Goal: Task Accomplishment & Management: Manage account settings

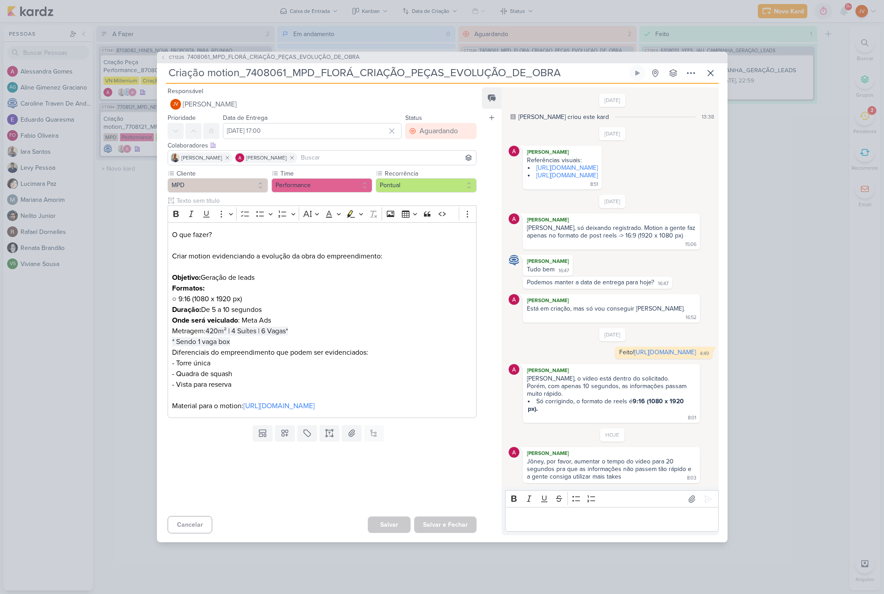
click at [562, 514] on p "Editor editing area: main" at bounding box center [612, 519] width 204 height 11
click at [508, 509] on div "[URL][DOMAIN_NAME]" at bounding box center [611, 519] width 213 height 25
click at [701, 431] on button "×" at bounding box center [703, 429] width 8 height 14
click at [705, 495] on icon at bounding box center [707, 499] width 9 height 9
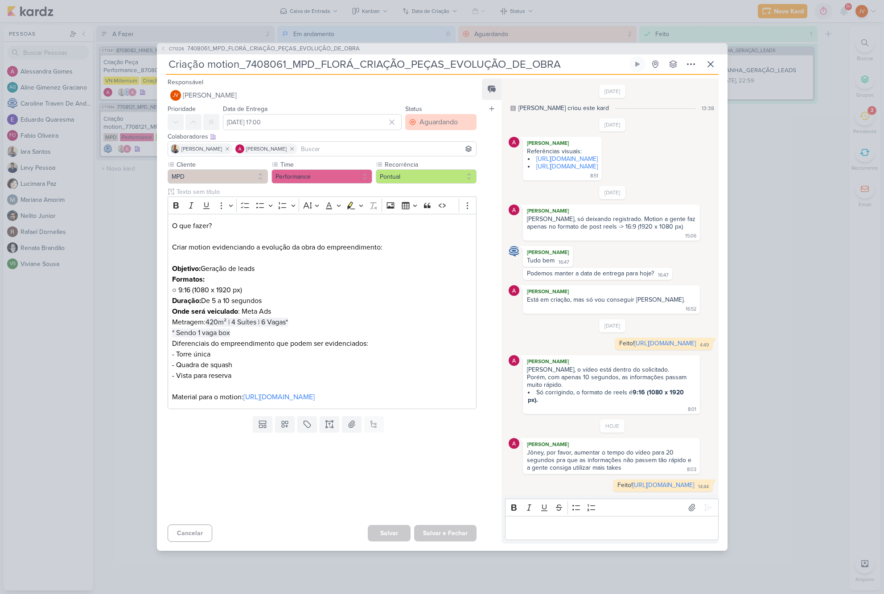
click at [424, 118] on div "Aguardando" at bounding box center [438, 122] width 38 height 11
click at [434, 169] on div "Aguardando" at bounding box center [431, 171] width 34 height 9
click at [385, 535] on div "Salvar Salvar e Fechar Ctrl + Enter" at bounding box center [422, 533] width 109 height 16
click at [191, 533] on button "Cancelar" at bounding box center [190, 533] width 45 height 17
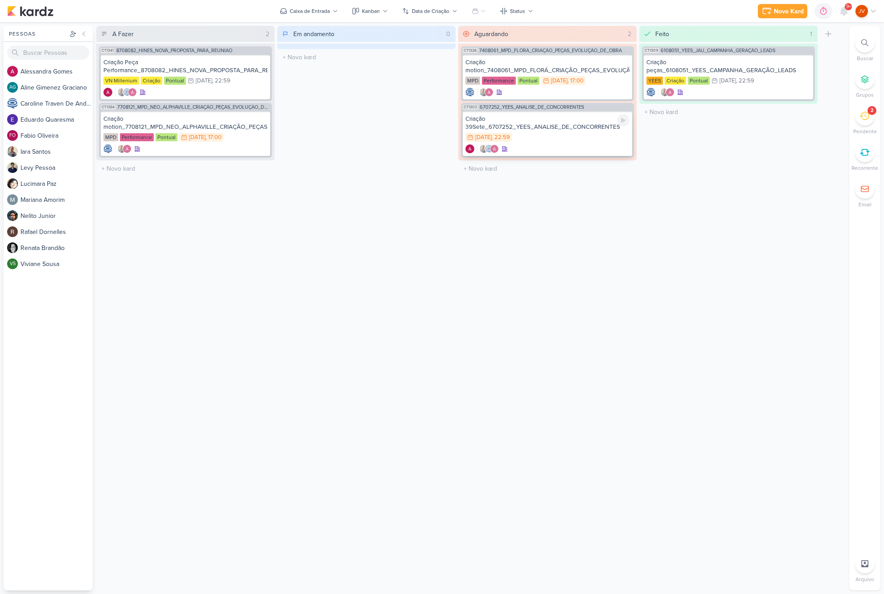
click at [596, 125] on div "Criação 39Sete_6707252_YEES_ANALISE_DE_CONCORRENTES" at bounding box center [547, 123] width 164 height 16
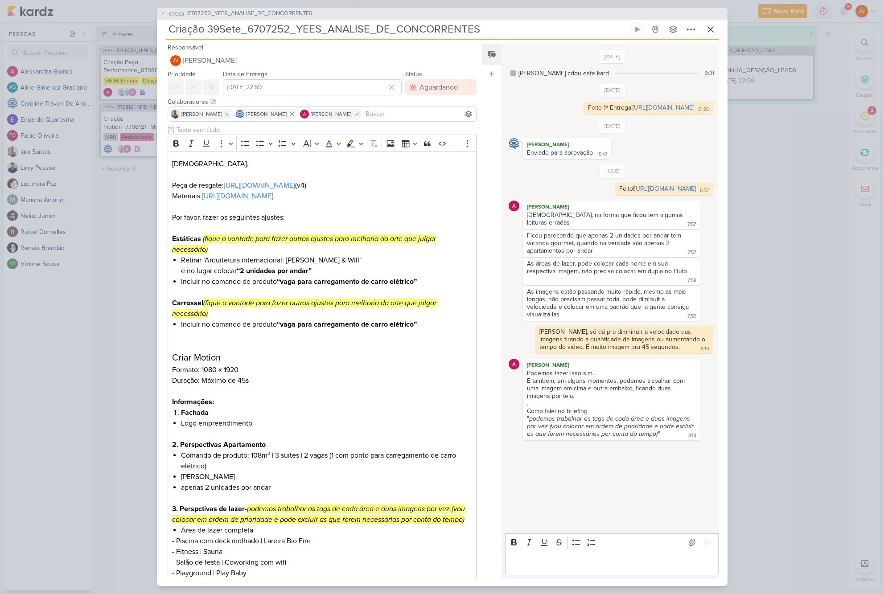
click at [779, 297] on div "CT1303 6707252_YEES_ANALISE_DE_CONCORRENTES Criação 39Sete_6707252_YEES_ANALISE…" at bounding box center [442, 297] width 884 height 594
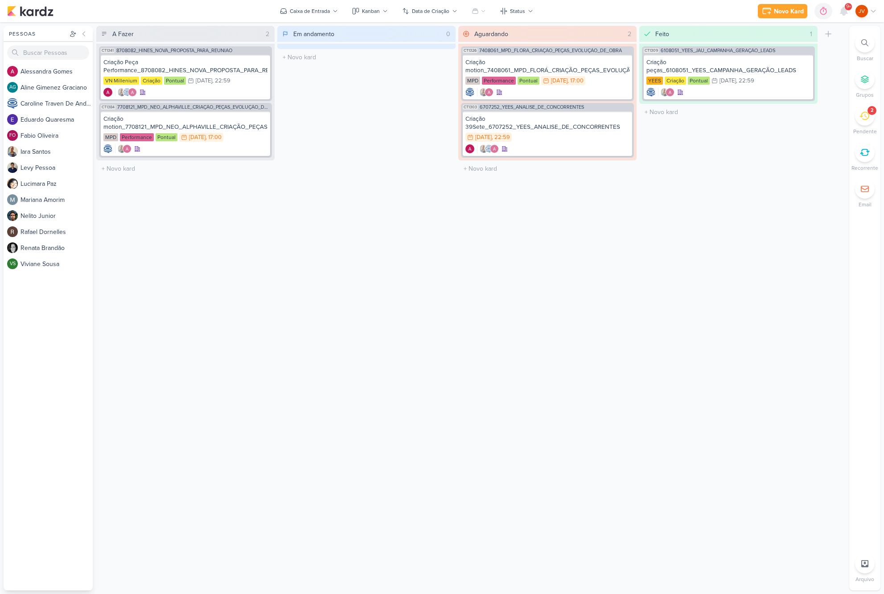
click at [864, 118] on icon at bounding box center [864, 116] width 10 height 10
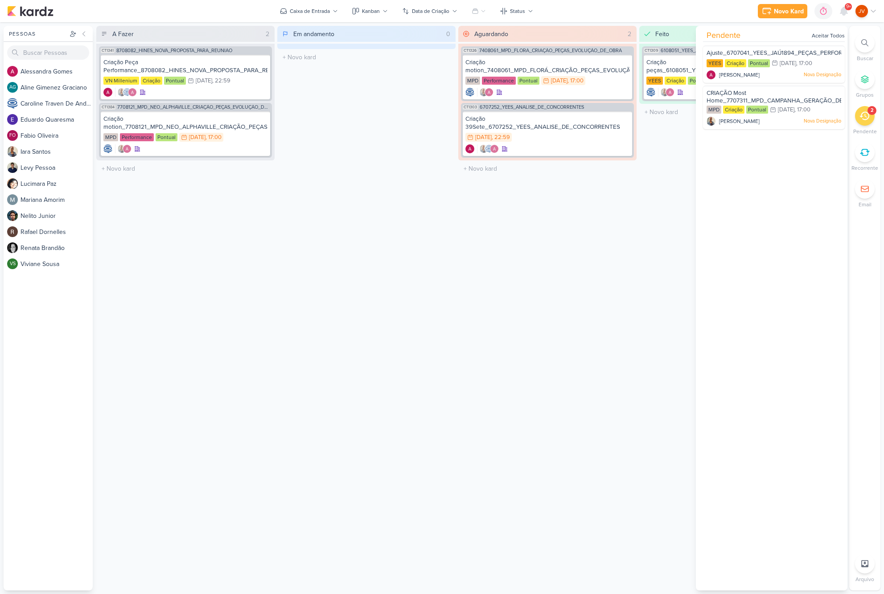
click at [865, 117] on icon at bounding box center [864, 116] width 10 height 10
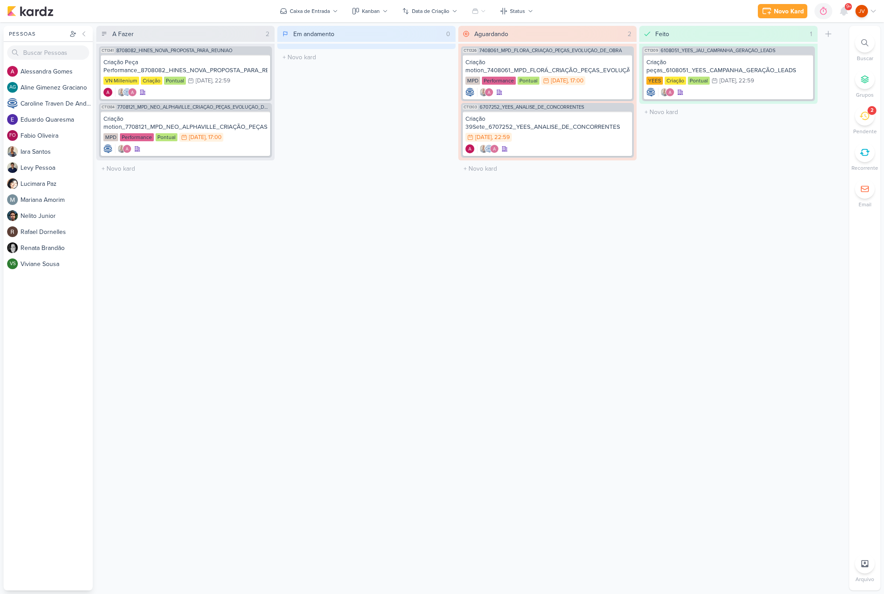
click at [865, 117] on icon at bounding box center [864, 116] width 10 height 10
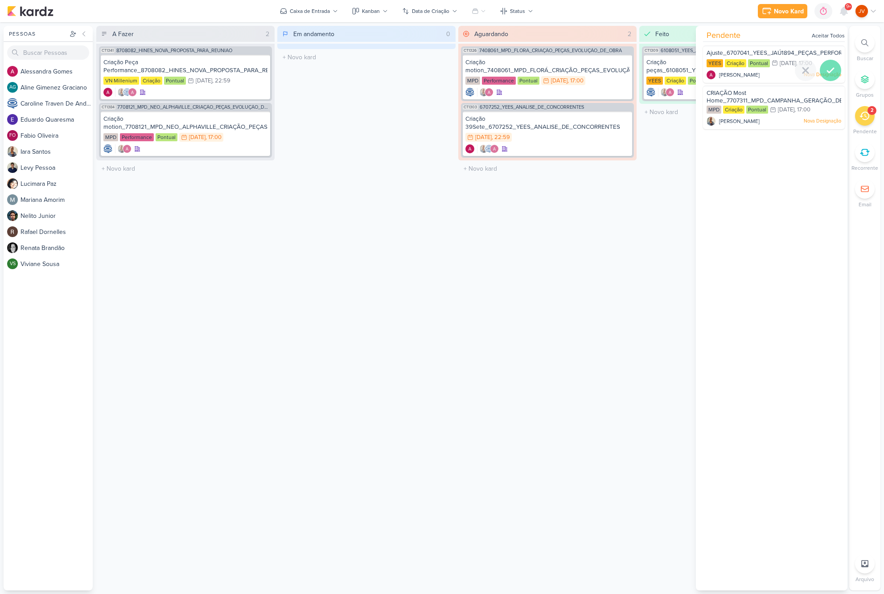
click at [826, 68] on icon at bounding box center [830, 70] width 11 height 11
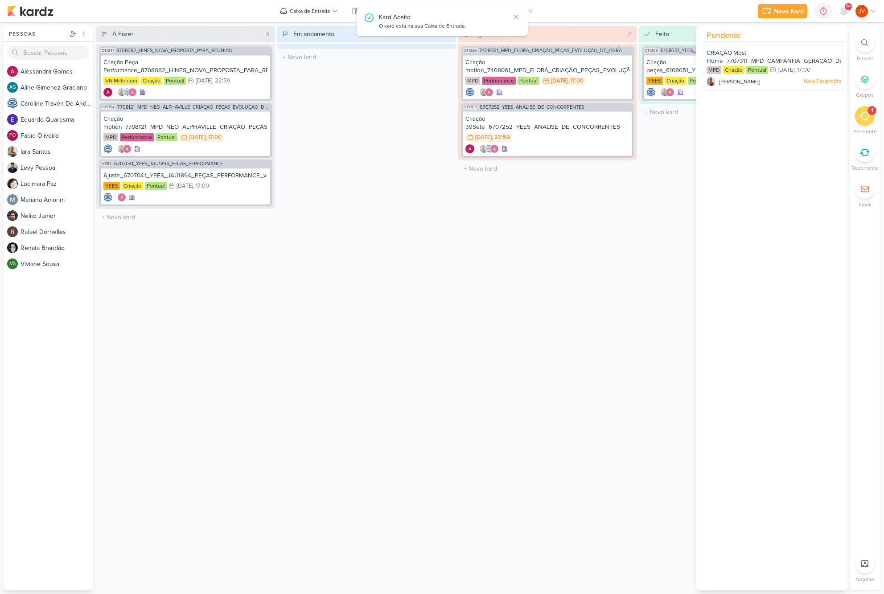
click at [867, 112] on icon at bounding box center [864, 116] width 10 height 8
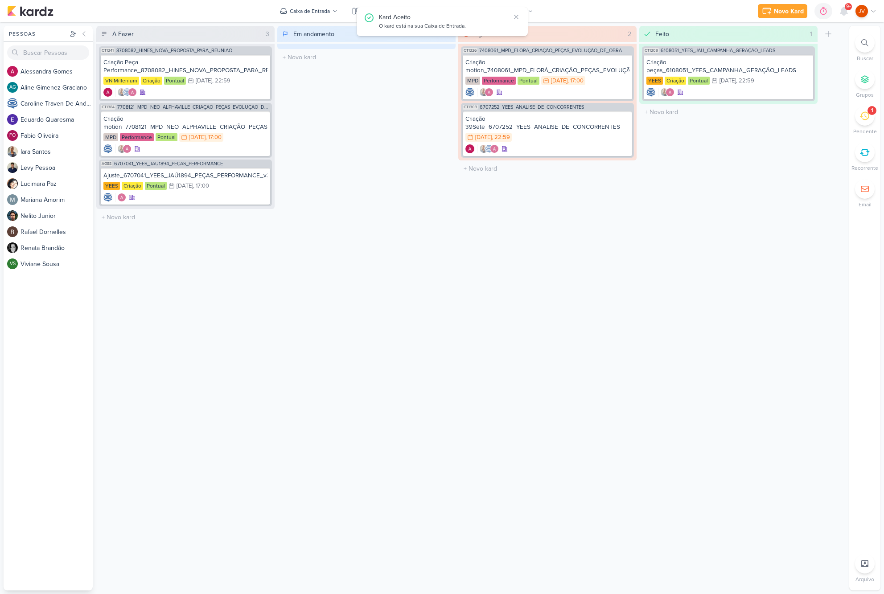
click at [867, 112] on icon at bounding box center [864, 116] width 10 height 8
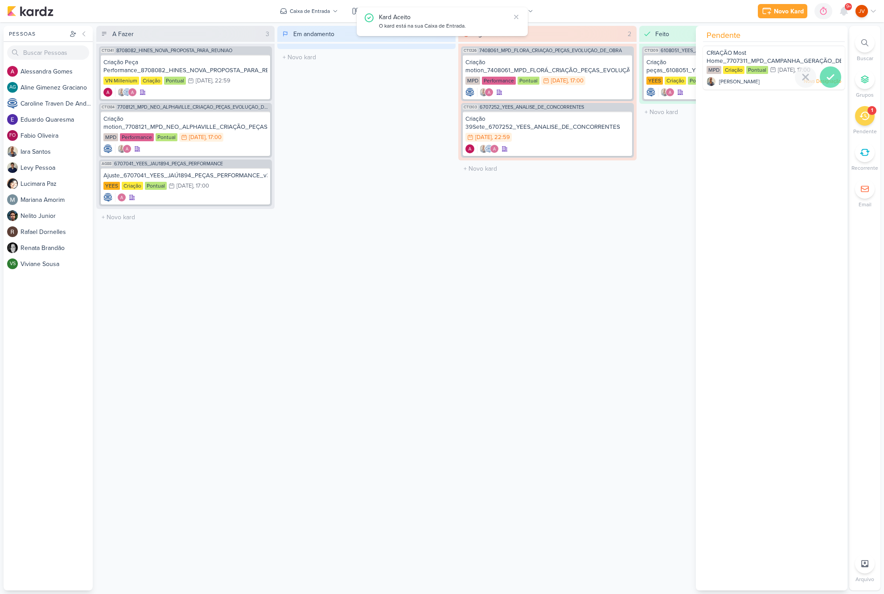
click at [832, 76] on div at bounding box center [830, 76] width 21 height 21
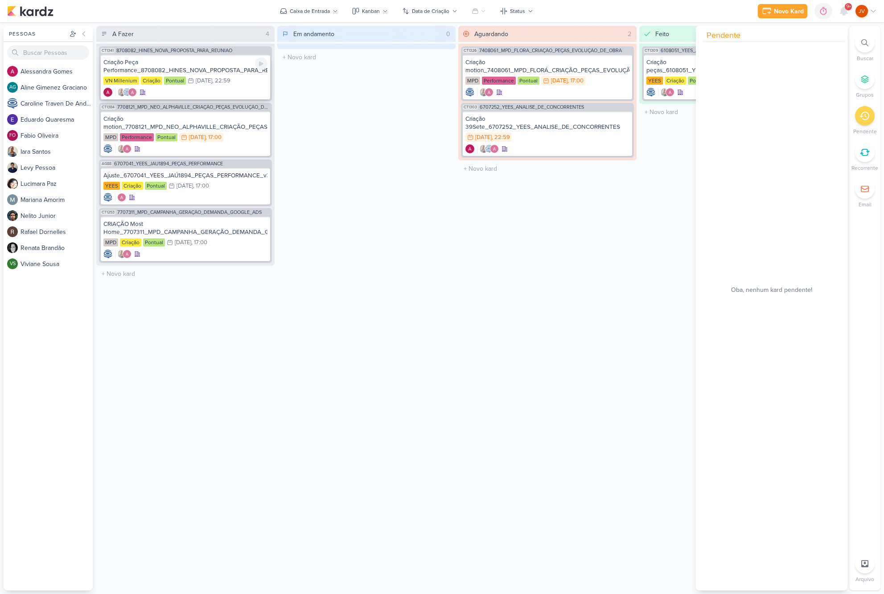
click at [202, 70] on div "Criação Peça Performance_8708082_HINES_NOVA_PROPOSTA_PARA_REUNIAO" at bounding box center [185, 66] width 164 height 16
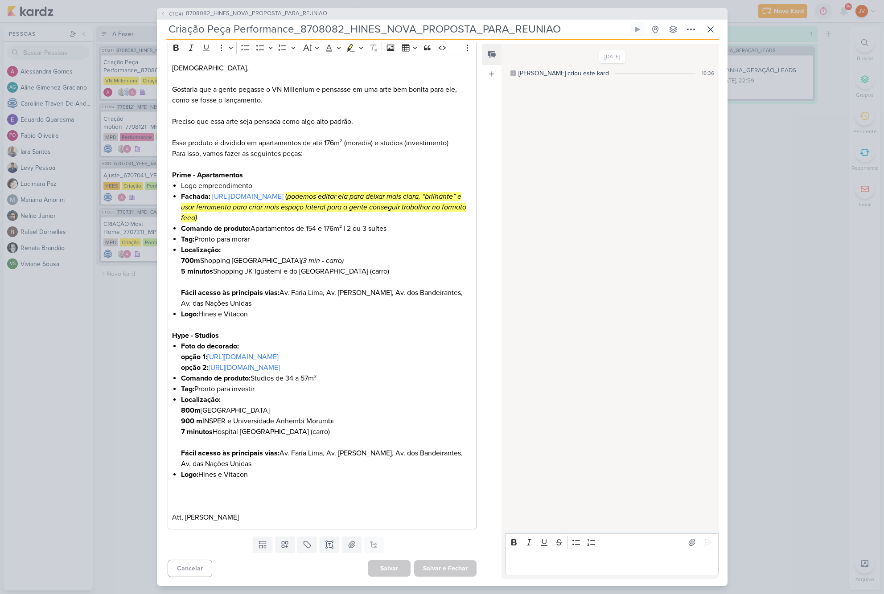
scroll to position [144, 0]
click at [124, 321] on div "CT1341 8708082_HINES_NOVA_PROPOSTA_PARA_REUNIAO Criação Peça Performance_870808…" at bounding box center [442, 297] width 884 height 594
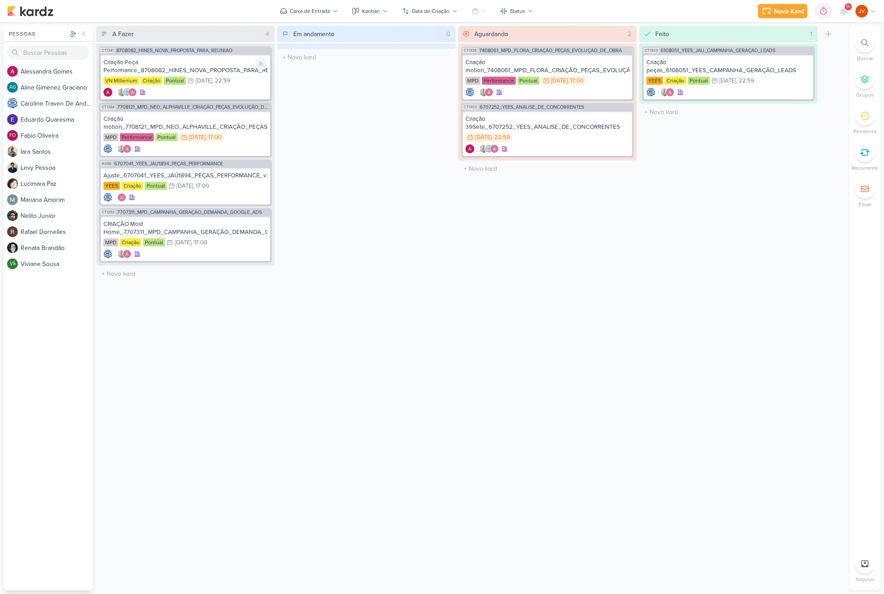
click at [225, 67] on div "Criação Peça Performance_8708082_HINES_NOVA_PROPOSTA_PARA_REUNIAO" at bounding box center [185, 66] width 164 height 16
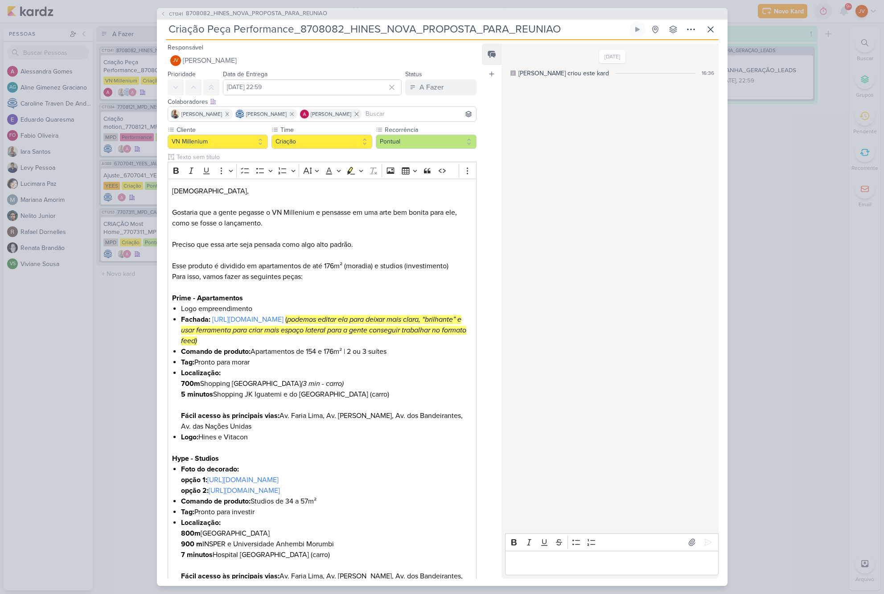
click at [120, 319] on div "CT1341 8708082_HINES_NOVA_PROPOSTA_PARA_REUNIAO Criação Peça Performance_870808…" at bounding box center [442, 297] width 884 height 594
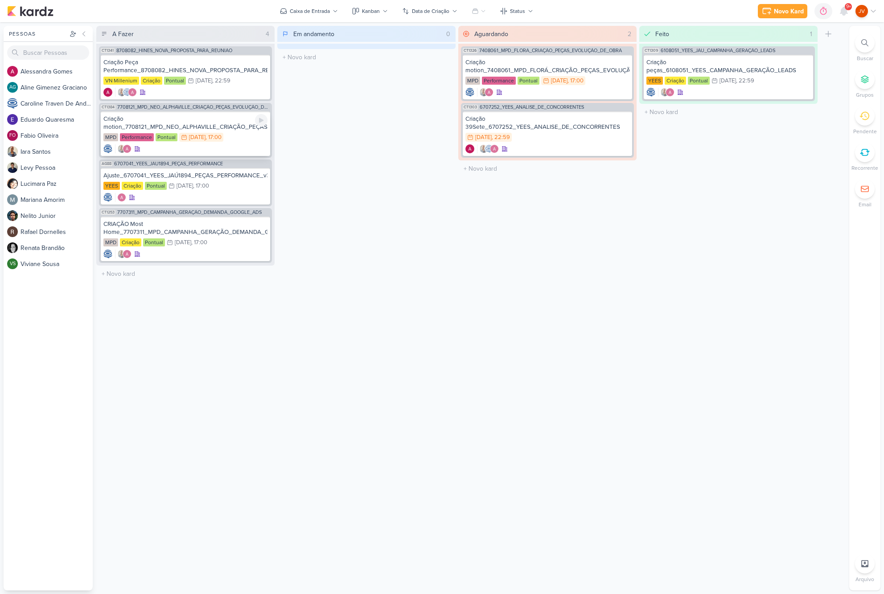
click at [196, 126] on div "Criação motion_7708121_MPD_NEO_ALPHAVILLE_CRIAÇÃO_PEÇAS_EVOLUÇÃO_DE_OBRA" at bounding box center [185, 123] width 164 height 16
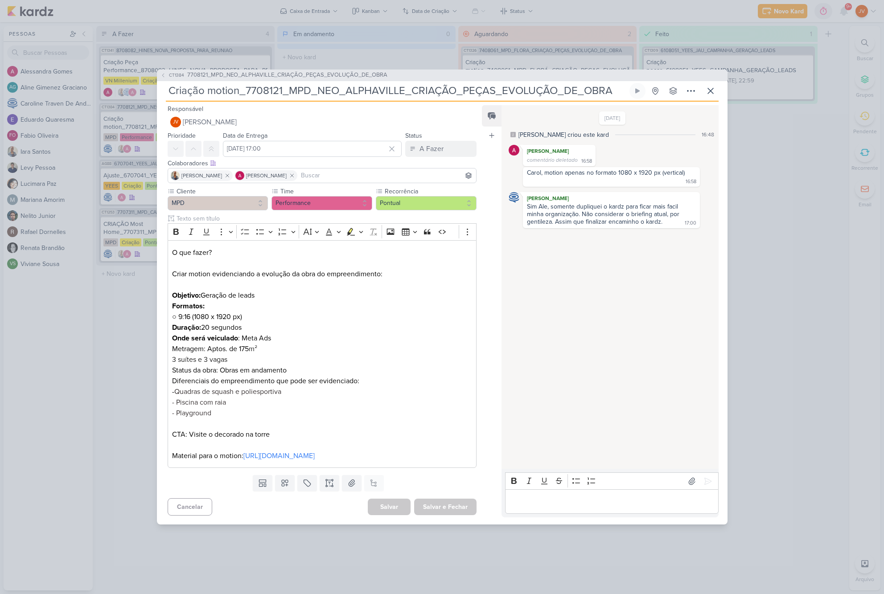
click at [118, 313] on div "CT1384 7708121_MPD_NEO_ALPHAVILLE_CRIAÇÃO_PEÇAS_EVOLUÇÃO_DE_OBRA Criação motion…" at bounding box center [442, 297] width 884 height 594
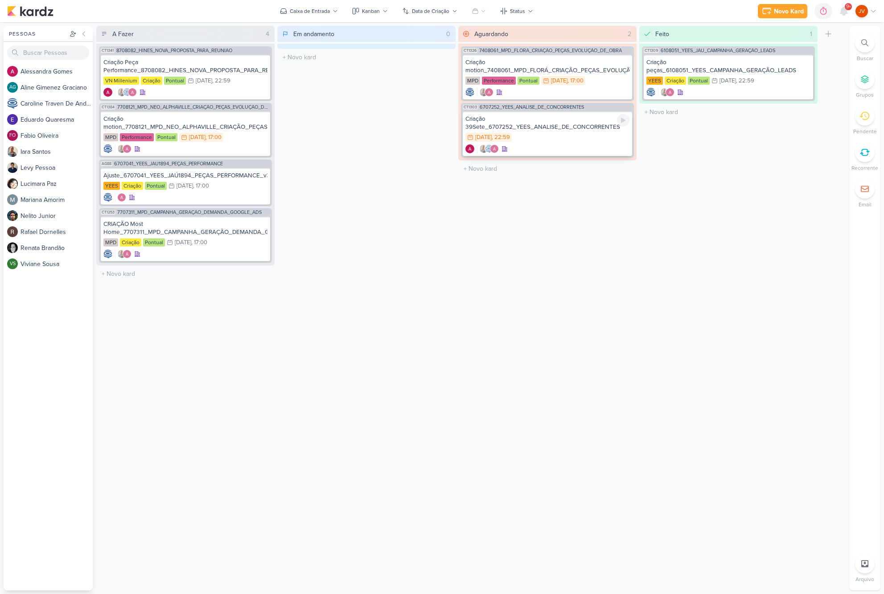
click at [561, 127] on div "Criação 39Sete_6707252_YEES_ANALISE_DE_CONCORRENTES" at bounding box center [547, 123] width 164 height 16
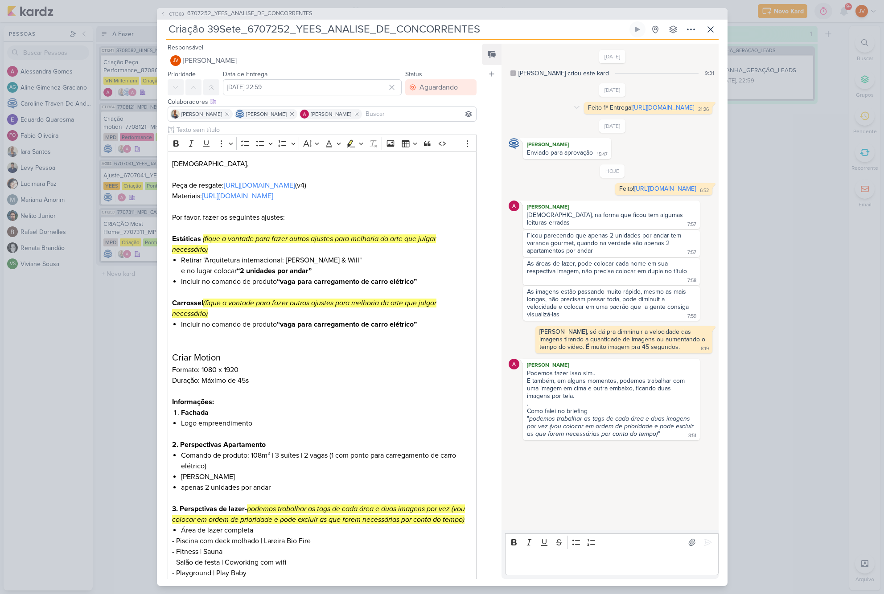
scroll to position [0, 0]
